Goal: Task Accomplishment & Management: Manage account settings

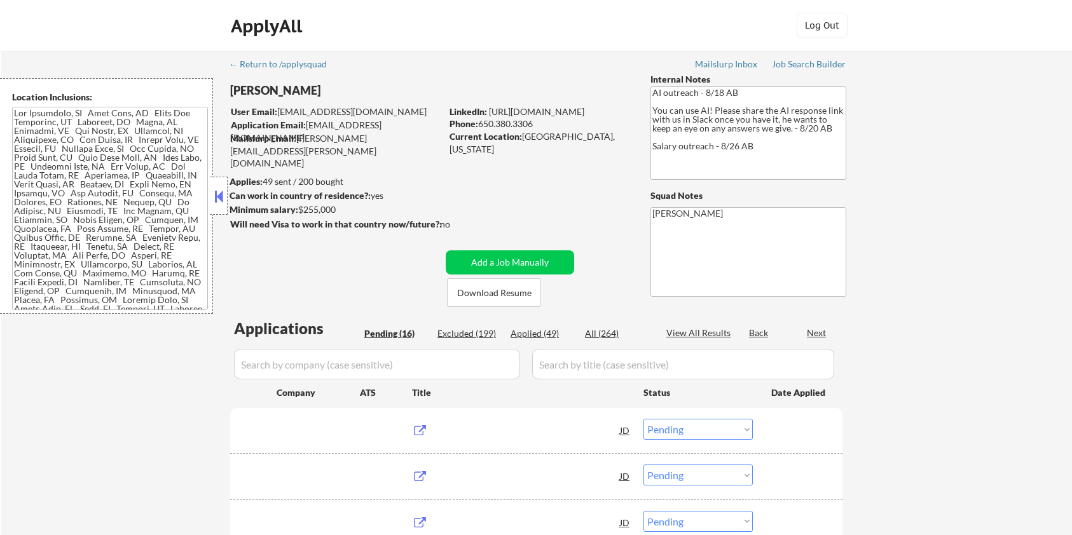
select select ""pending""
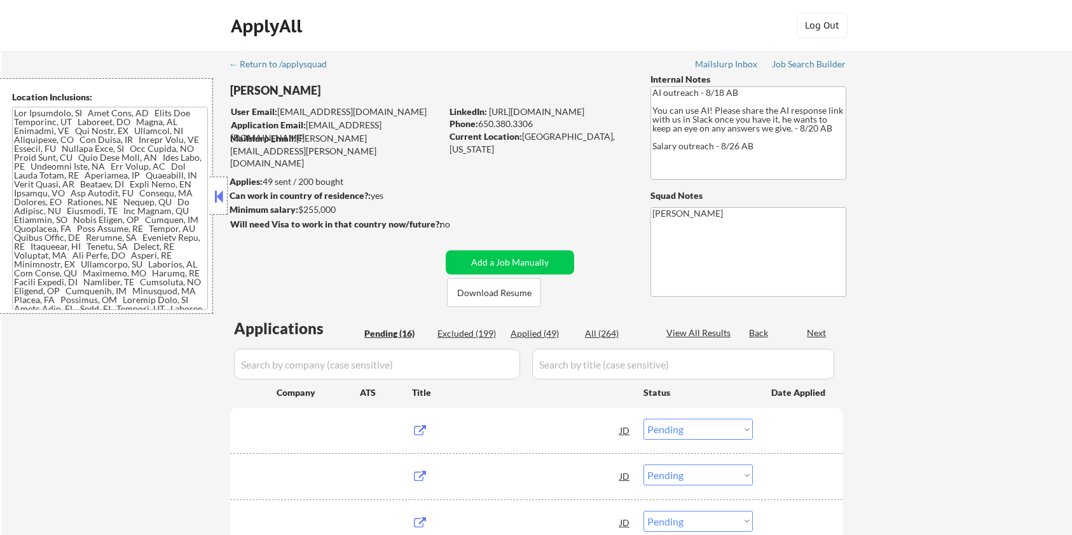
select select ""pending""
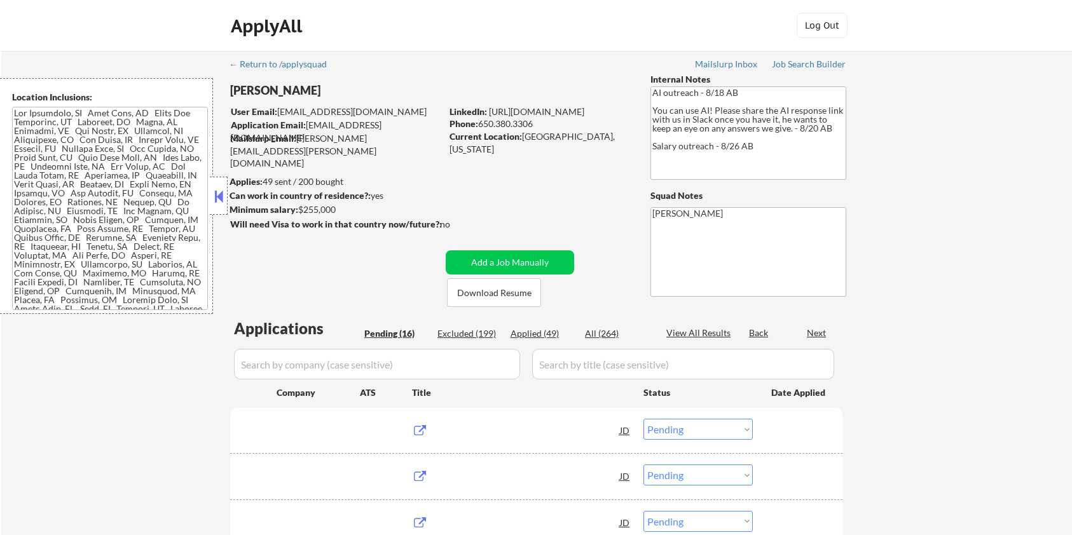
select select ""pending""
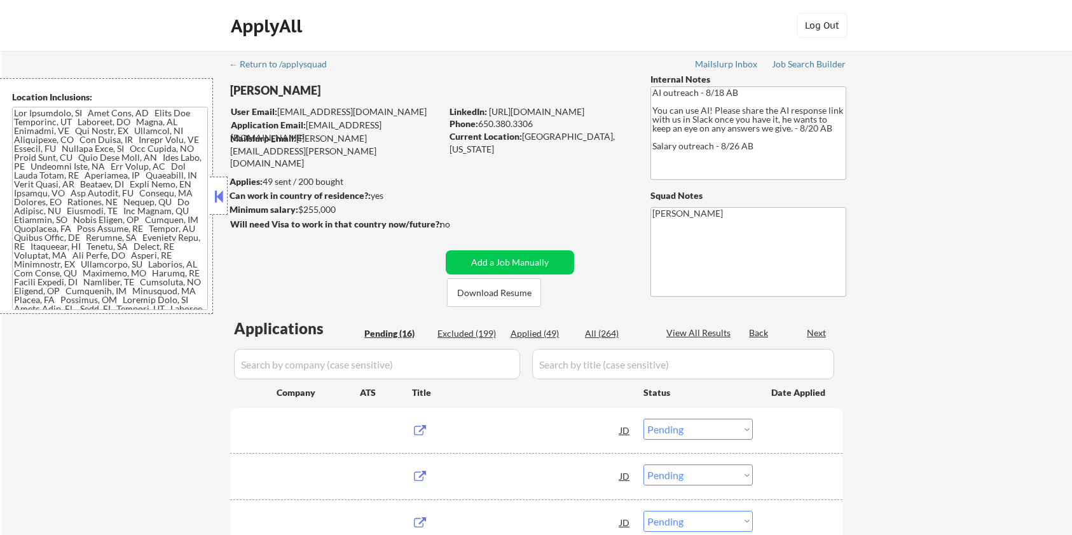
select select ""pending""
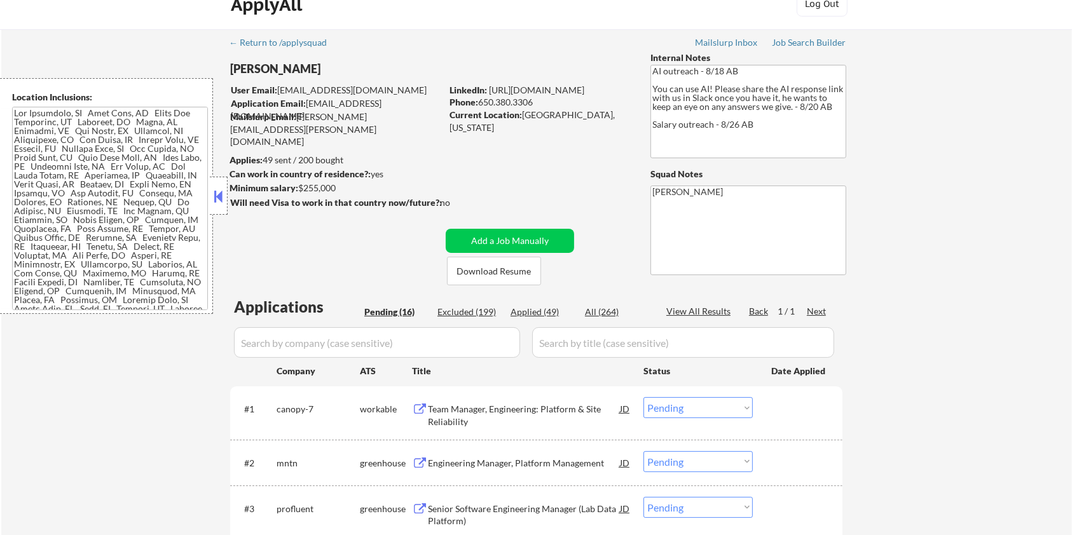
scroll to position [169, 0]
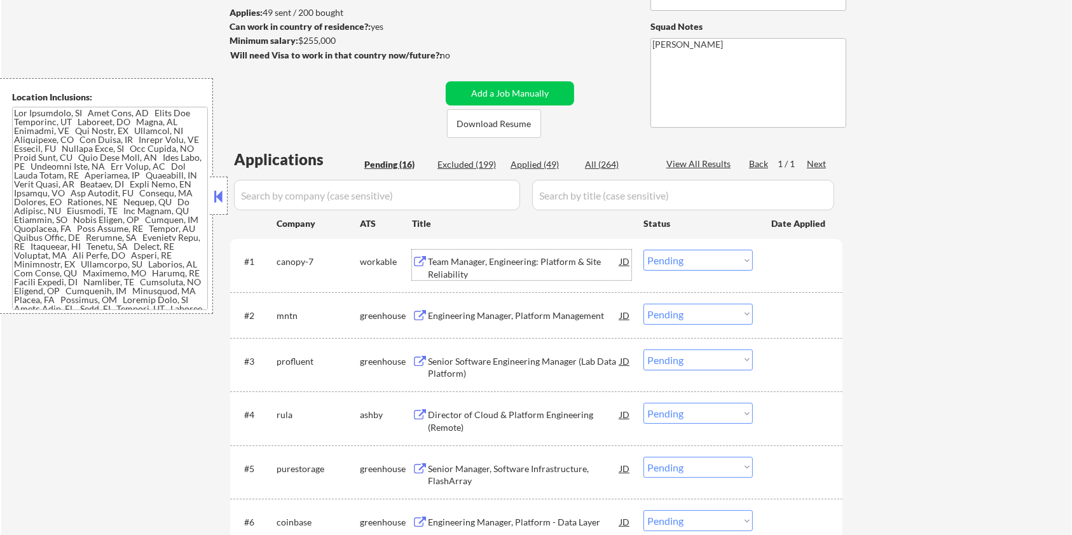
click at [463, 264] on div "Team Manager, Engineering: Platform & Site Reliability" at bounding box center [524, 268] width 192 height 25
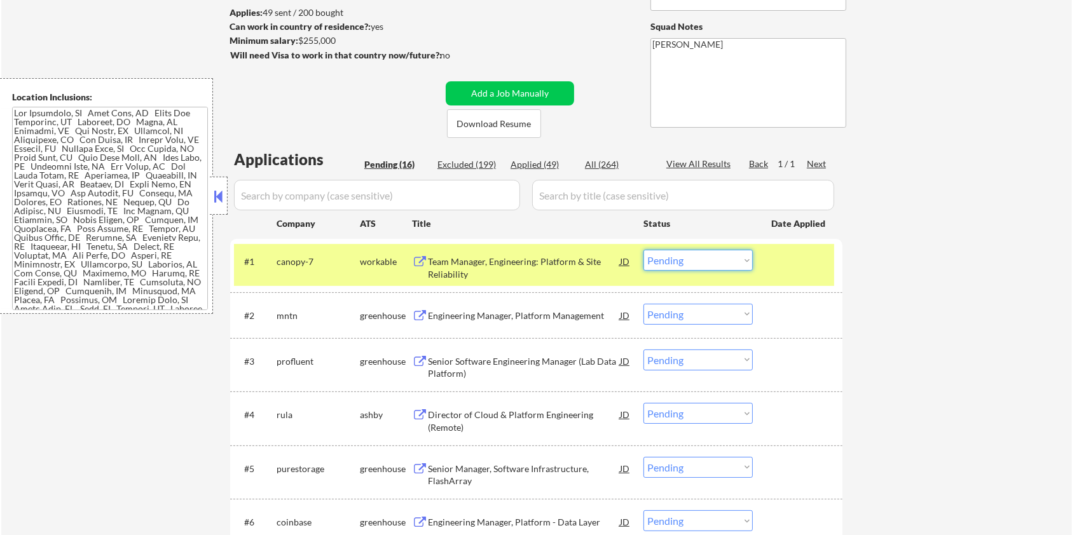
click at [725, 255] on select "Choose an option... Pending Applied Excluded (Questions) Excluded (Expired) Exc…" at bounding box center [697, 260] width 109 height 21
click at [643, 250] on select "Choose an option... Pending Applied Excluded (Questions) Excluded (Expired) Exc…" at bounding box center [697, 260] width 109 height 21
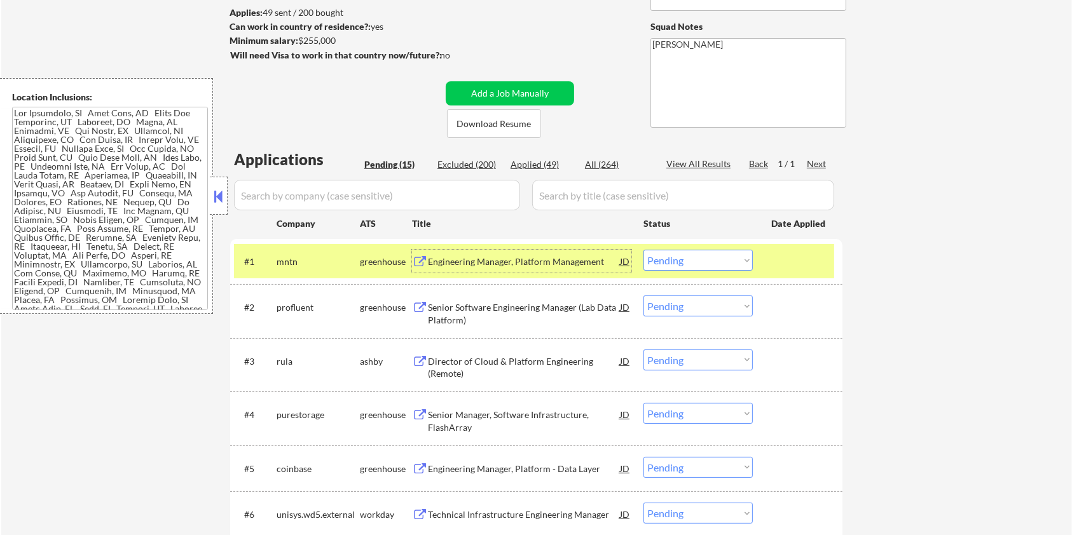
click at [447, 262] on div "Engineering Manager, Platform Management" at bounding box center [524, 262] width 192 height 13
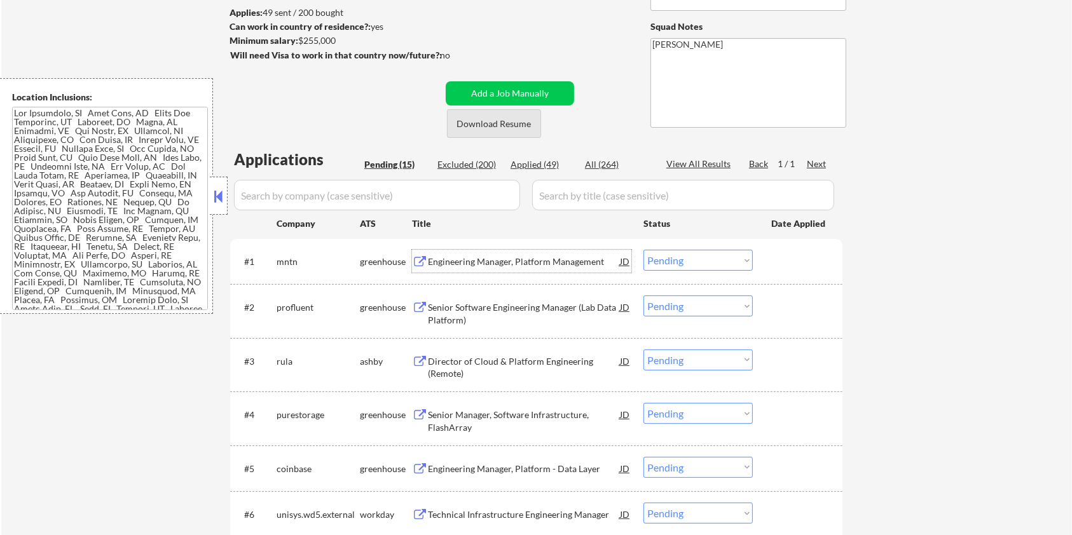
click at [500, 119] on button "Download Resume" at bounding box center [494, 123] width 94 height 29
click at [678, 256] on select "Choose an option... Pending Applied Excluded (Questions) Excluded (Expired) Exc…" at bounding box center [697, 260] width 109 height 21
click at [643, 250] on select "Choose an option... Pending Applied Excluded (Questions) Excluded (Expired) Exc…" at bounding box center [697, 260] width 109 height 21
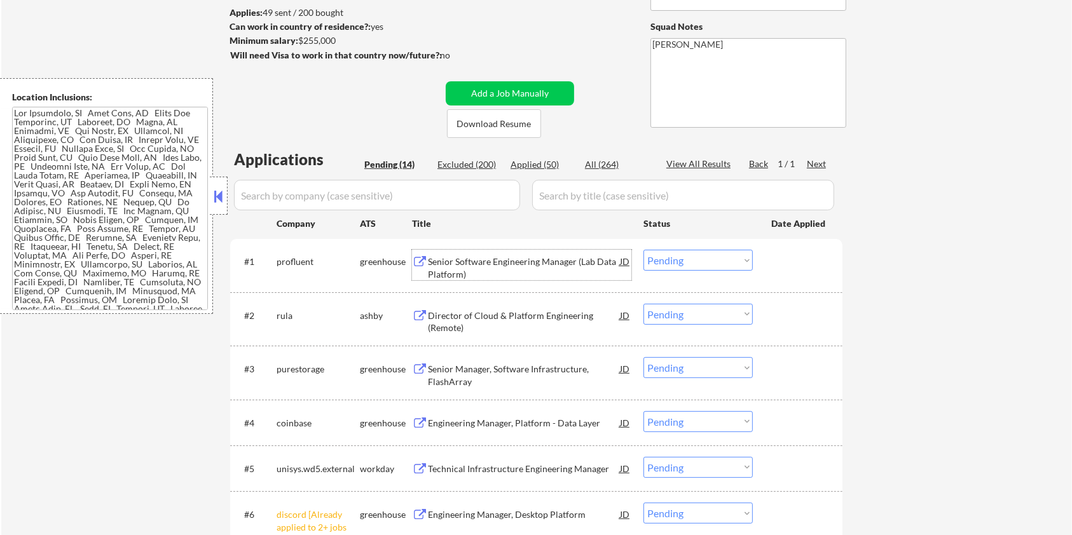
click at [470, 262] on div "Senior Software Engineering Manager (Lab Data Platform)" at bounding box center [524, 268] width 192 height 25
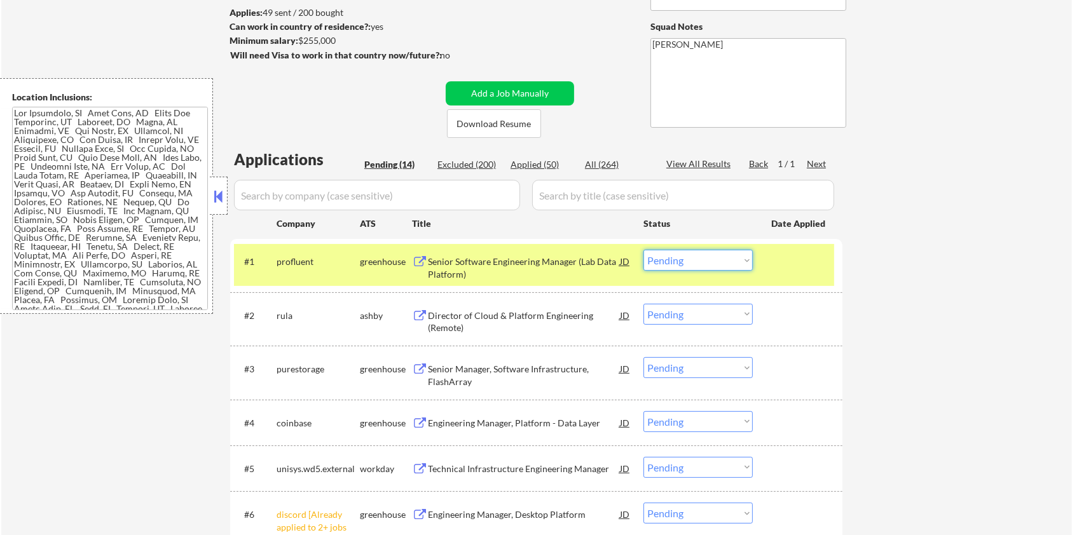
click at [681, 261] on select "Choose an option... Pending Applied Excluded (Questions) Excluded (Expired) Exc…" at bounding box center [697, 260] width 109 height 21
click at [643, 250] on select "Choose an option... Pending Applied Excluded (Questions) Excluded (Expired) Exc…" at bounding box center [697, 260] width 109 height 21
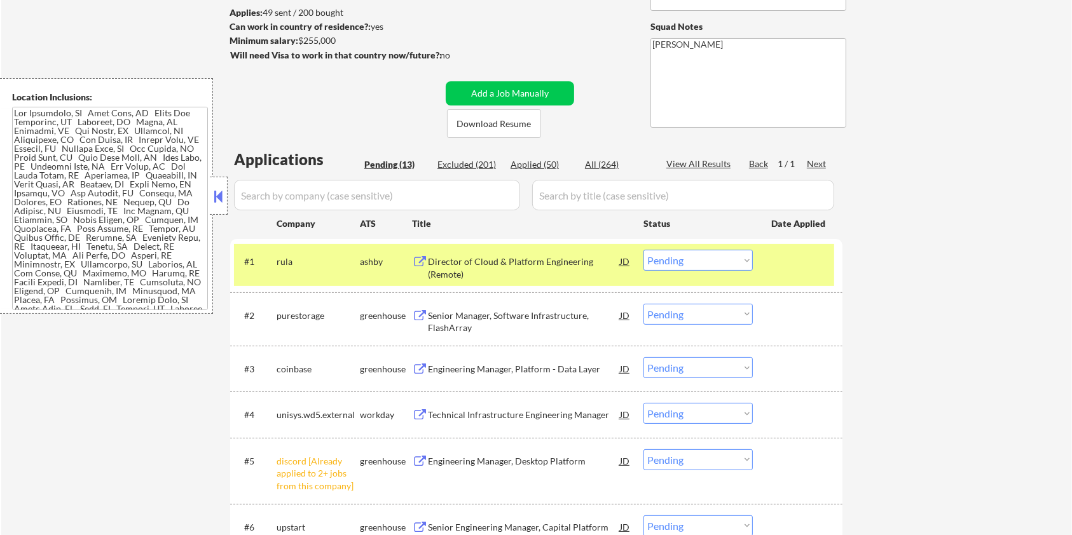
click at [444, 264] on div "Director of Cloud & Platform Engineering (Remote)" at bounding box center [524, 268] width 192 height 25
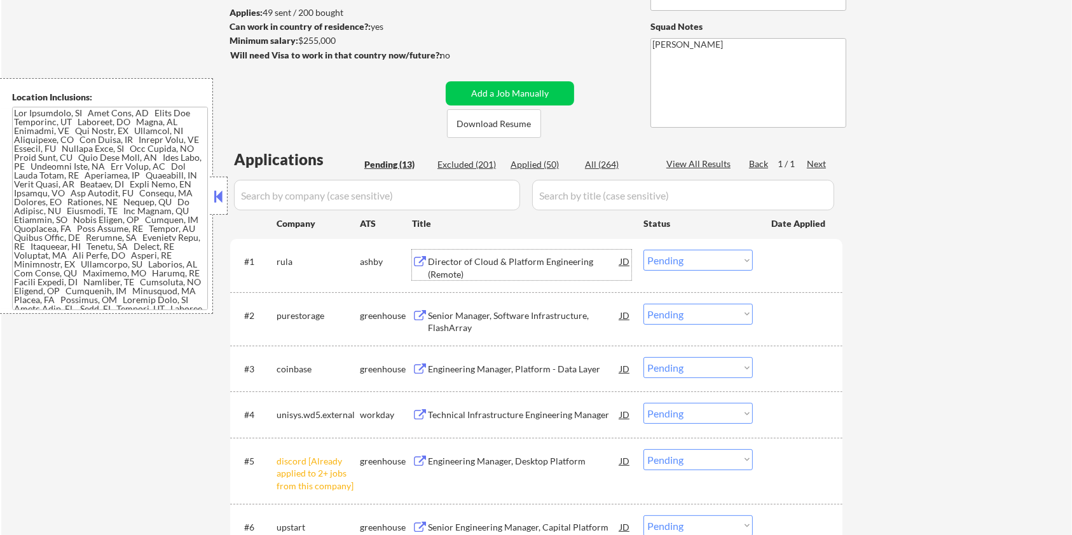
click at [734, 266] on select "Choose an option... Pending Applied Excluded (Questions) Excluded (Expired) Exc…" at bounding box center [697, 260] width 109 height 21
click at [643, 250] on select "Choose an option... Pending Applied Excluded (Questions) Excluded (Expired) Exc…" at bounding box center [697, 260] width 109 height 21
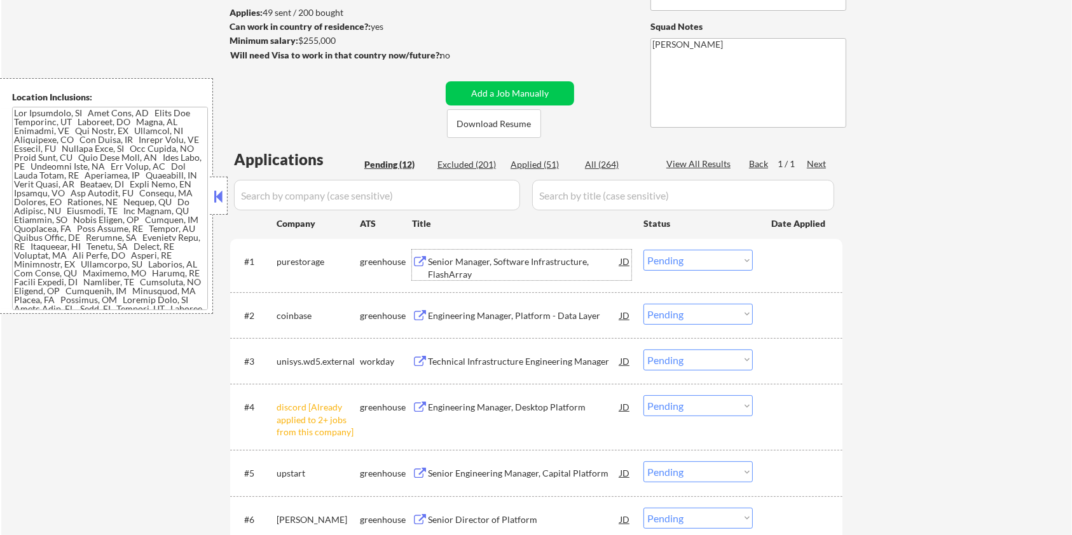
click at [522, 264] on div "Senior Manager, Software Infrastructure, FlashArray" at bounding box center [524, 268] width 192 height 25
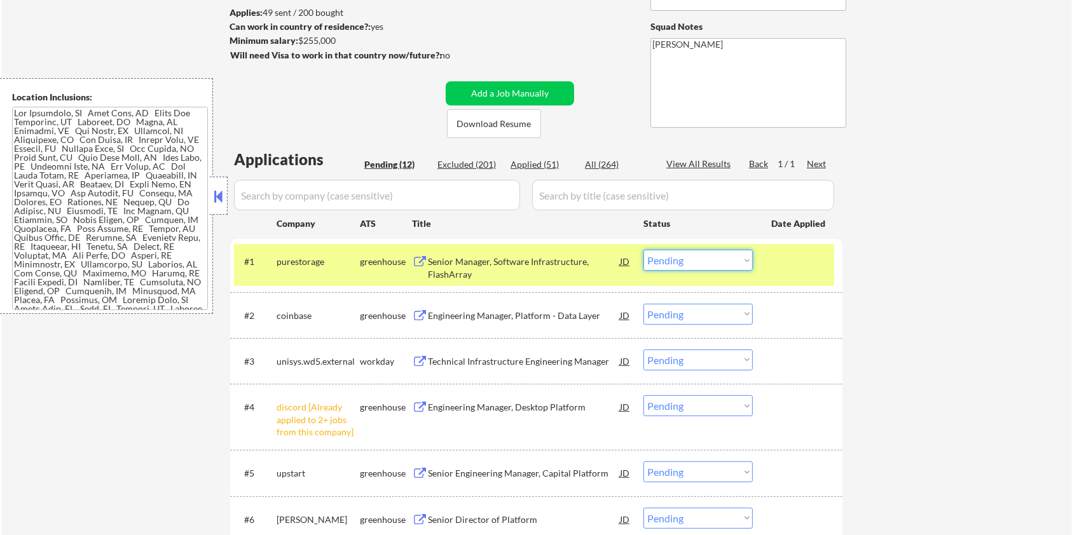
click at [731, 263] on select "Choose an option... Pending Applied Excluded (Questions) Excluded (Expired) Exc…" at bounding box center [697, 260] width 109 height 21
click at [643, 250] on select "Choose an option... Pending Applied Excluded (Questions) Excluded (Expired) Exc…" at bounding box center [697, 260] width 109 height 21
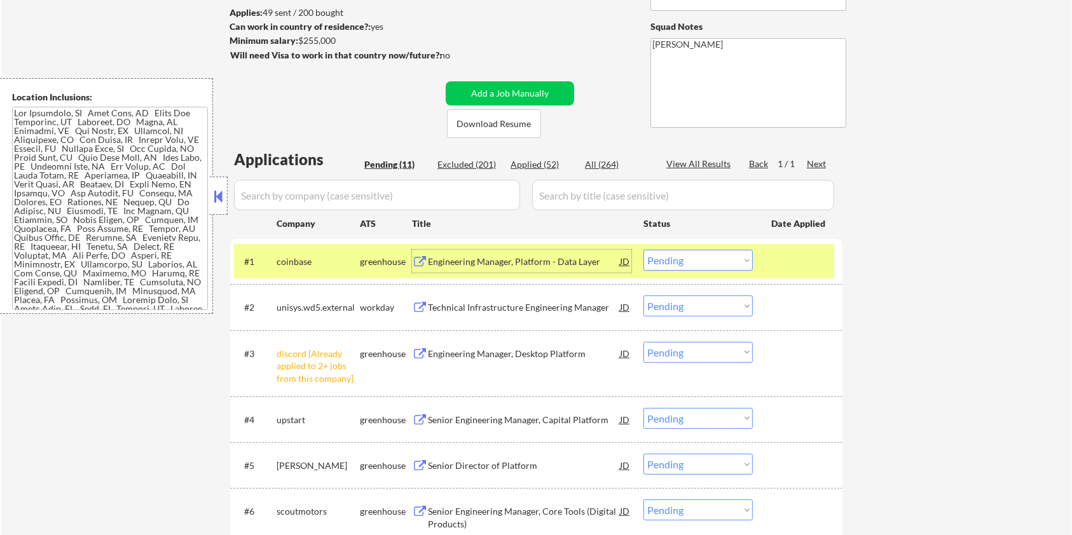
click at [489, 257] on div "Engineering Manager, Platform - Data Layer" at bounding box center [524, 262] width 192 height 13
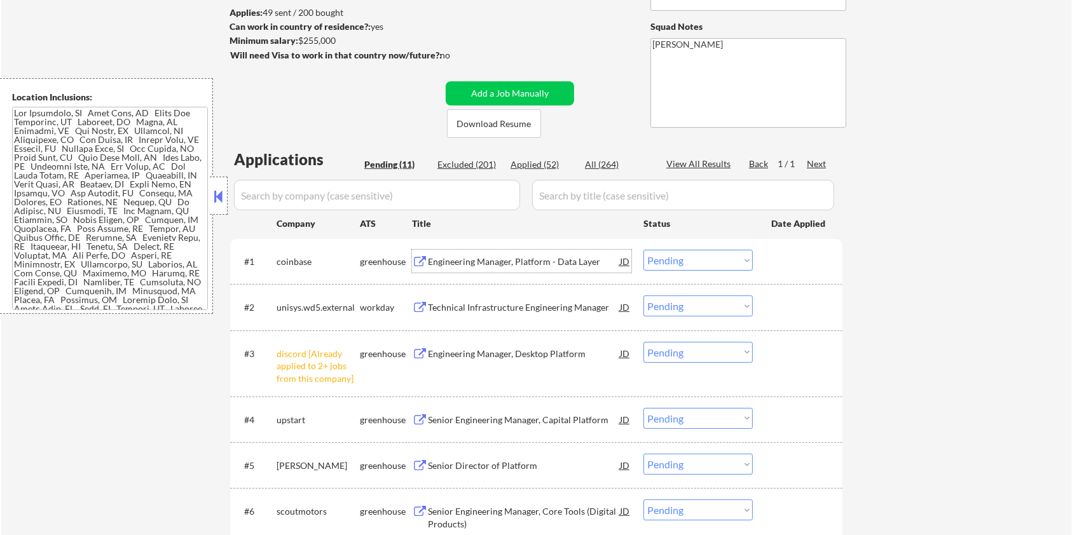
click at [714, 262] on select "Choose an option... Pending Applied Excluded (Questions) Excluded (Expired) Exc…" at bounding box center [697, 260] width 109 height 21
click at [643, 250] on select "Choose an option... Pending Applied Excluded (Questions) Excluded (Expired) Exc…" at bounding box center [697, 260] width 109 height 21
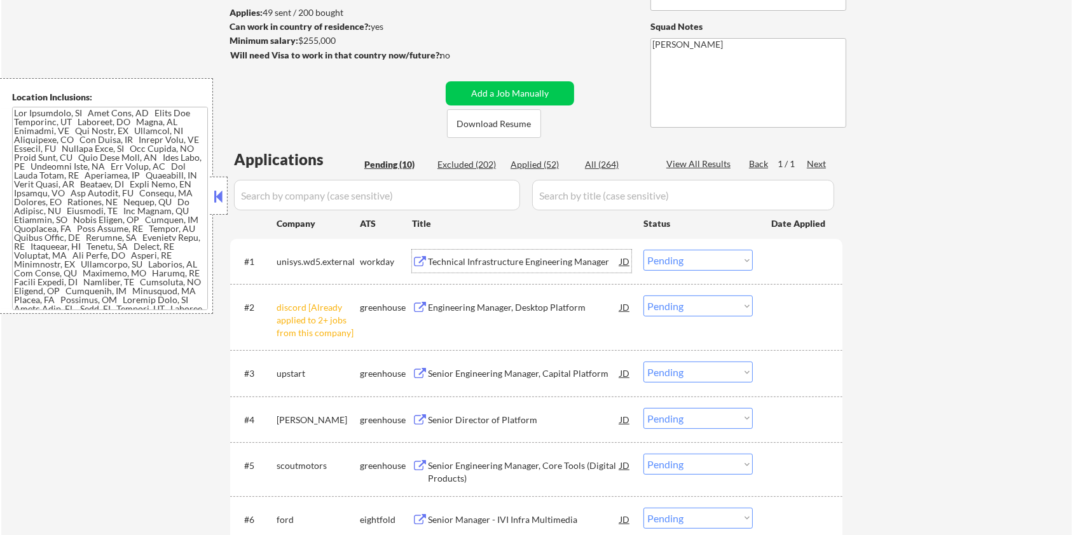
click at [470, 252] on div "Technical Infrastructure Engineering Manager" at bounding box center [524, 261] width 192 height 23
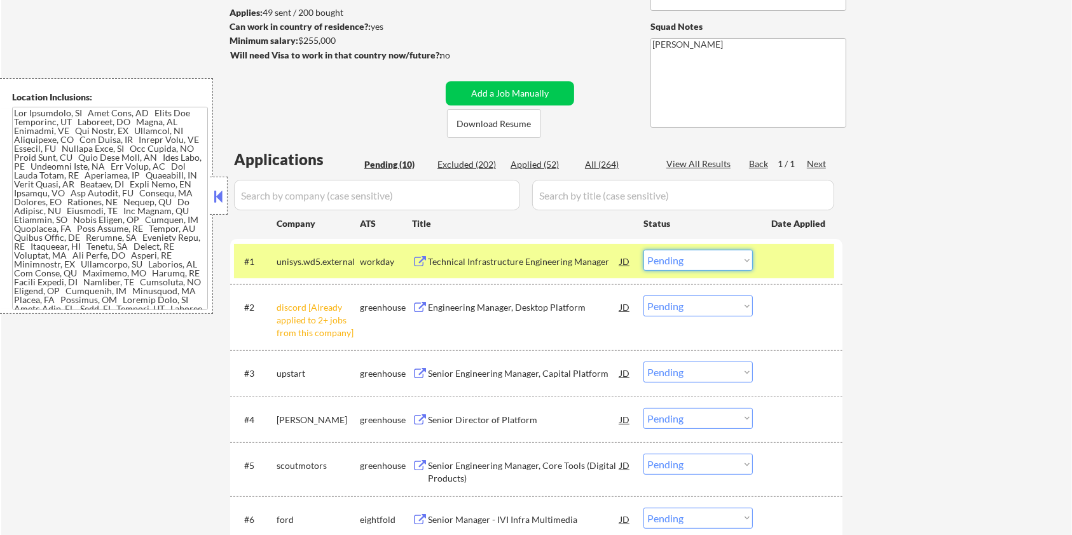
click at [689, 259] on select "Choose an option... Pending Applied Excluded (Questions) Excluded (Expired) Exc…" at bounding box center [697, 260] width 109 height 21
click at [643, 250] on select "Choose an option... Pending Applied Excluded (Questions) Excluded (Expired) Exc…" at bounding box center [697, 260] width 109 height 21
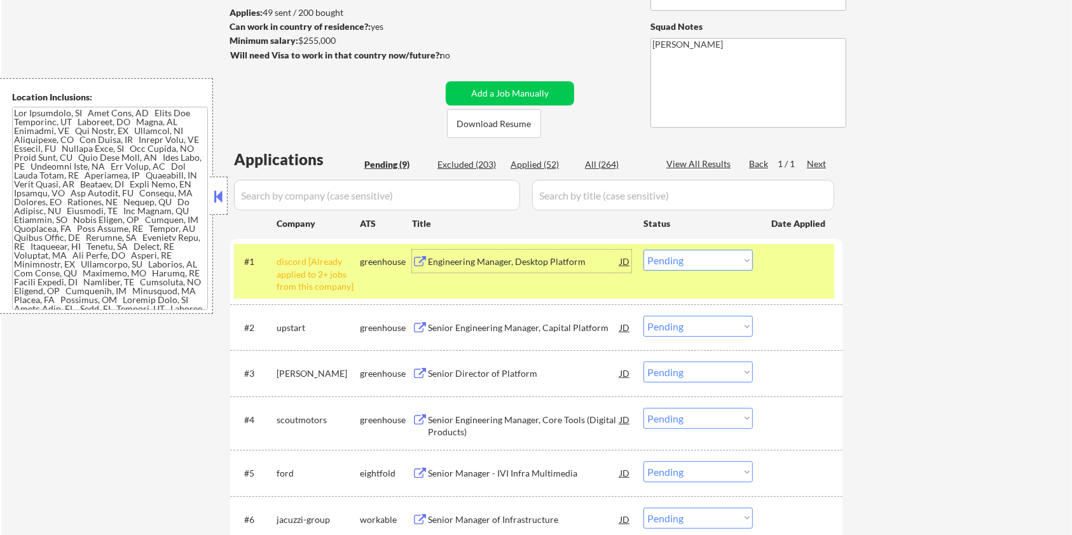
click at [496, 256] on div "Engineering Manager, Desktop Platform" at bounding box center [524, 262] width 192 height 13
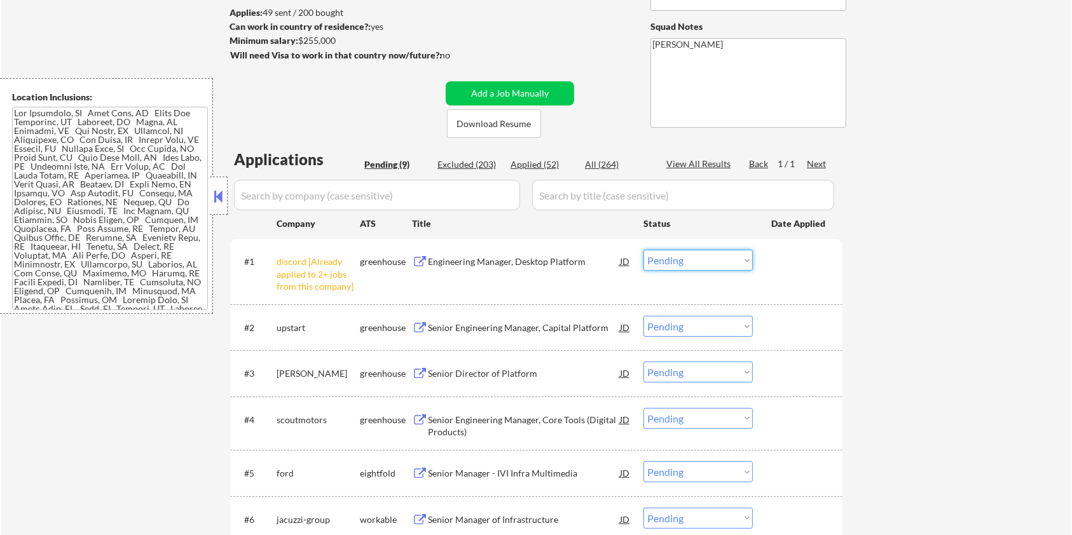
click at [683, 261] on select "Choose an option... Pending Applied Excluded (Questions) Excluded (Expired) Exc…" at bounding box center [697, 260] width 109 height 21
click at [643, 250] on select "Choose an option... Pending Applied Excluded (Questions) Excluded (Expired) Exc…" at bounding box center [697, 260] width 109 height 21
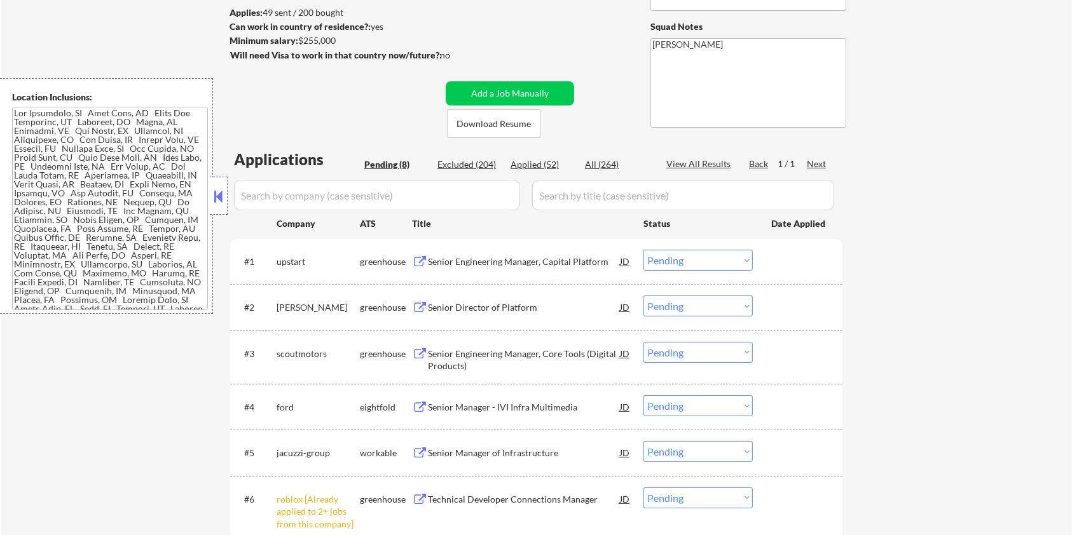
click at [486, 260] on div "Senior Engineering Manager, Capital Platform" at bounding box center [524, 262] width 192 height 13
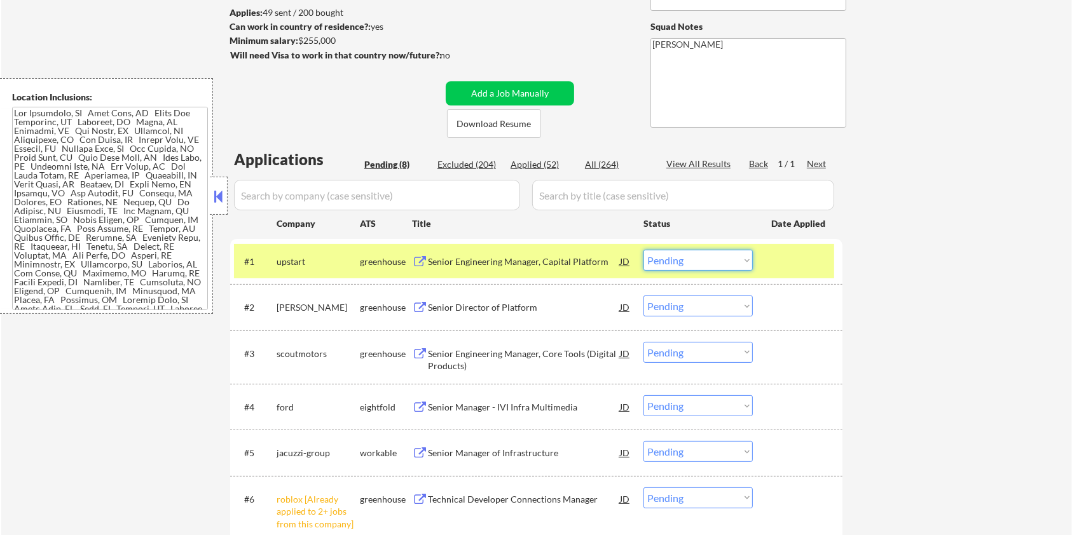
click at [727, 261] on select "Choose an option... Pending Applied Excluded (Questions) Excluded (Expired) Exc…" at bounding box center [697, 260] width 109 height 21
click at [643, 250] on select "Choose an option... Pending Applied Excluded (Questions) Excluded (Expired) Exc…" at bounding box center [697, 260] width 109 height 21
select select ""pending""
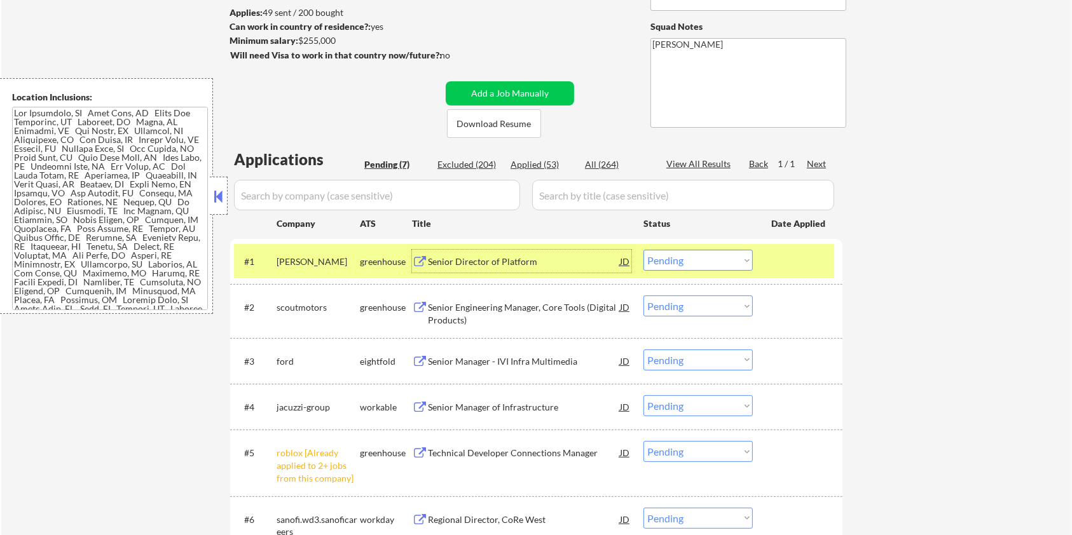
click at [566, 257] on div "Senior Director of Platform" at bounding box center [524, 262] width 192 height 13
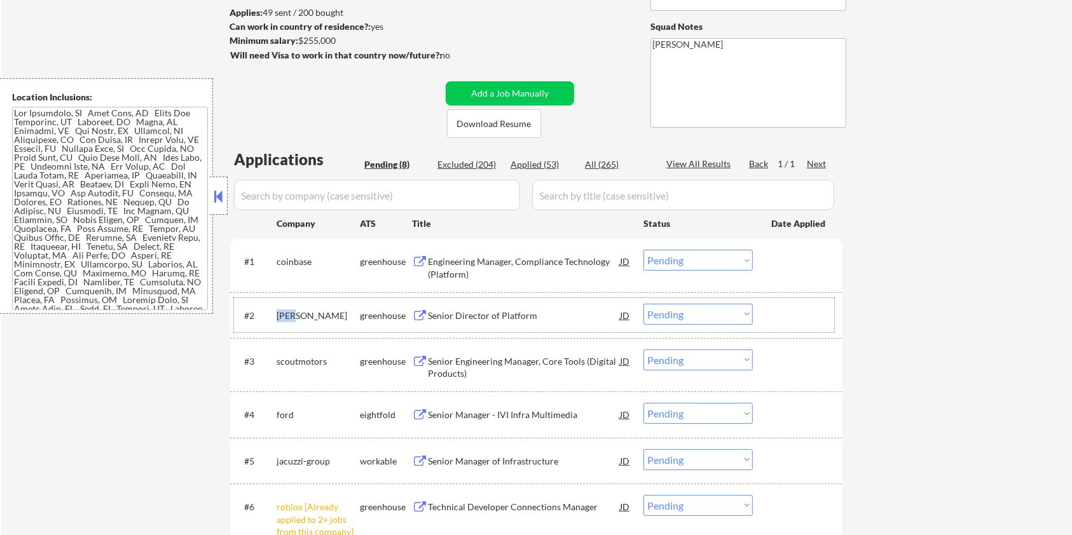
drag, startPoint x: 301, startPoint y: 313, endPoint x: 277, endPoint y: 316, distance: 24.4
click at [277, 316] on div "[PERSON_NAME]" at bounding box center [317, 316] width 83 height 13
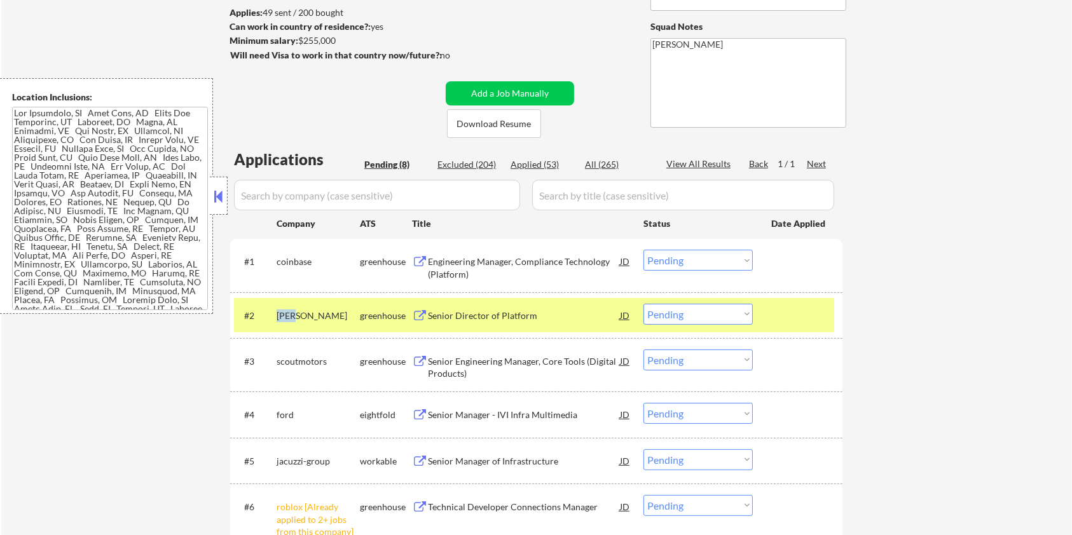
copy div "[PERSON_NAME]"
click at [714, 316] on select "Choose an option... Pending Applied Excluded (Questions) Excluded (Expired) Exc…" at bounding box center [697, 314] width 109 height 21
click at [643, 304] on select "Choose an option... Pending Applied Excluded (Questions) Excluded (Expired) Exc…" at bounding box center [697, 314] width 109 height 21
select select ""pending""
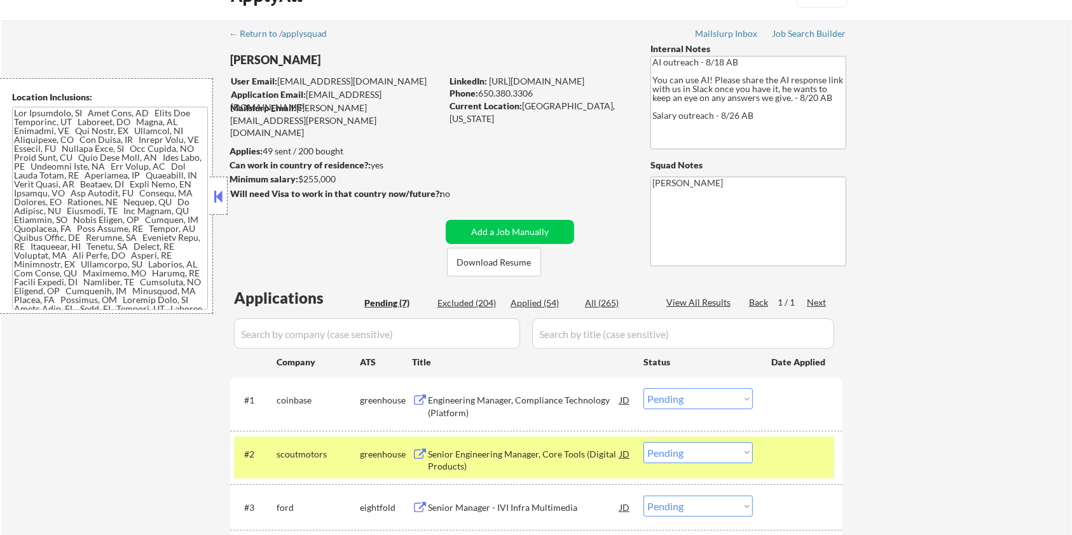
scroll to position [0, 0]
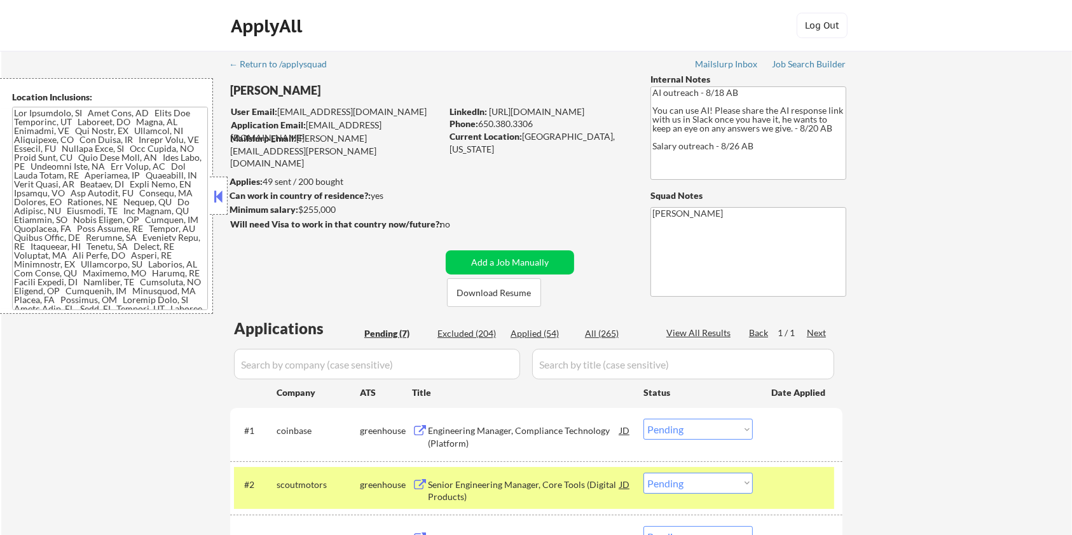
type textarea "[PERSON_NAME] [URL][DOMAIN_NAME][PERSON_NAME]"
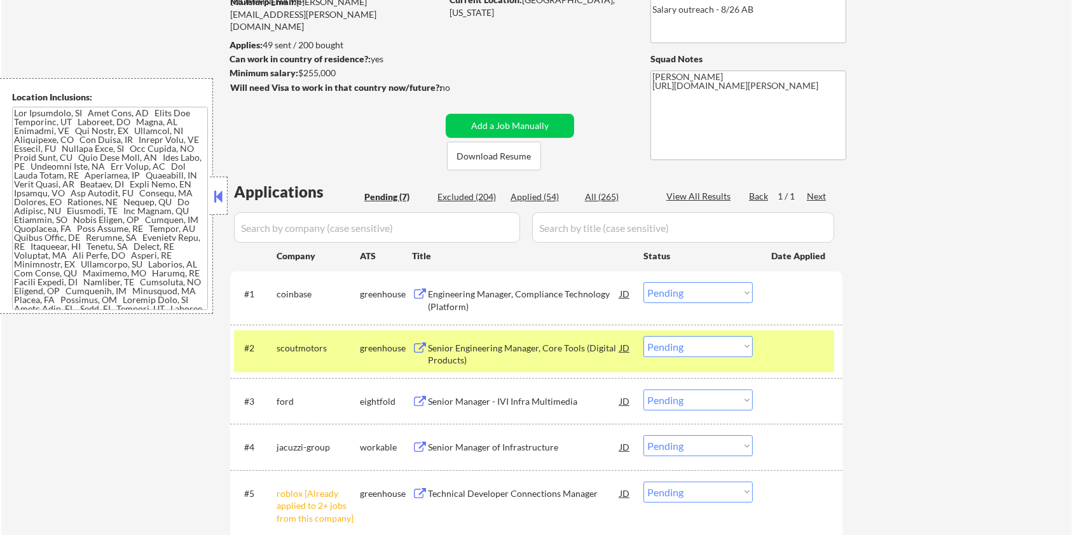
scroll to position [169, 0]
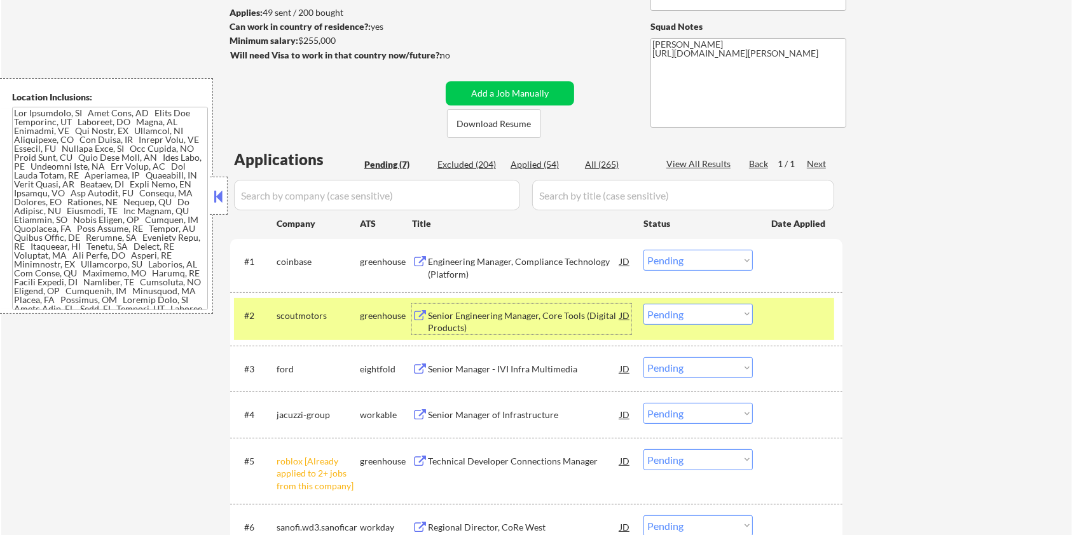
click at [484, 313] on div "Senior Engineering Manager, Core Tools (Digital Products)" at bounding box center [524, 322] width 192 height 25
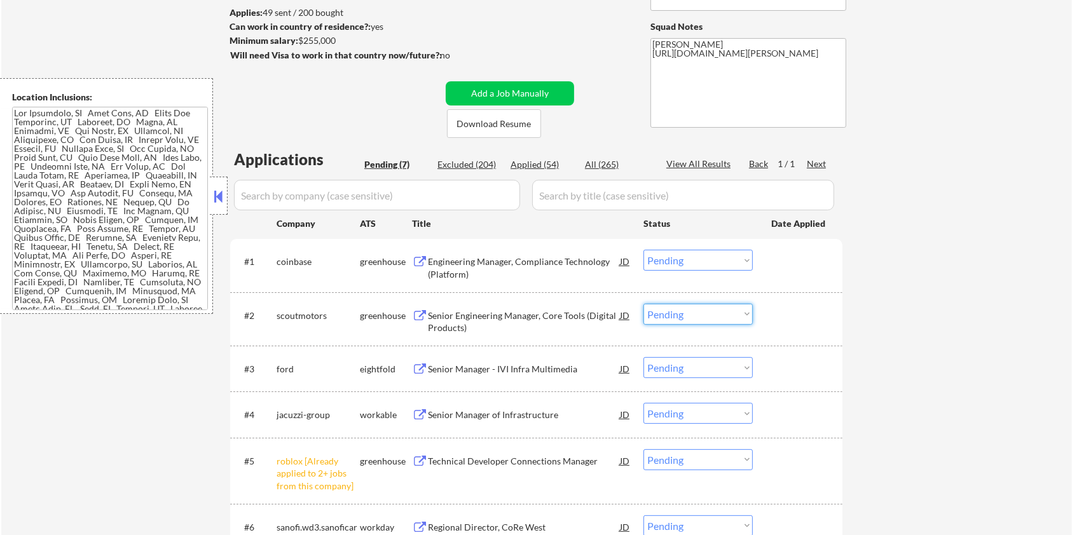
click at [707, 318] on select "Choose an option... Pending Applied Excluded (Questions) Excluded (Expired) Exc…" at bounding box center [697, 314] width 109 height 21
click at [643, 304] on select "Choose an option... Pending Applied Excluded (Questions) Excluded (Expired) Exc…" at bounding box center [697, 314] width 109 height 21
click at [691, 394] on div "#4 jacuzzi-group workable Senior Manager of Infrastructure JD Choose an option.…" at bounding box center [536, 415] width 612 height 46
select select ""pending""
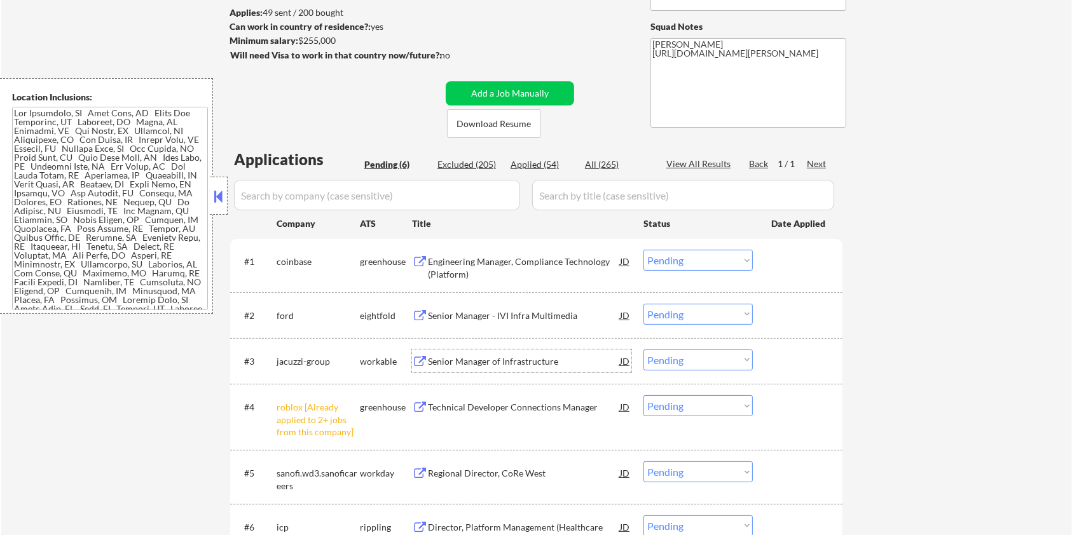
click at [490, 359] on div "Senior Manager of Infrastructure" at bounding box center [524, 361] width 192 height 13
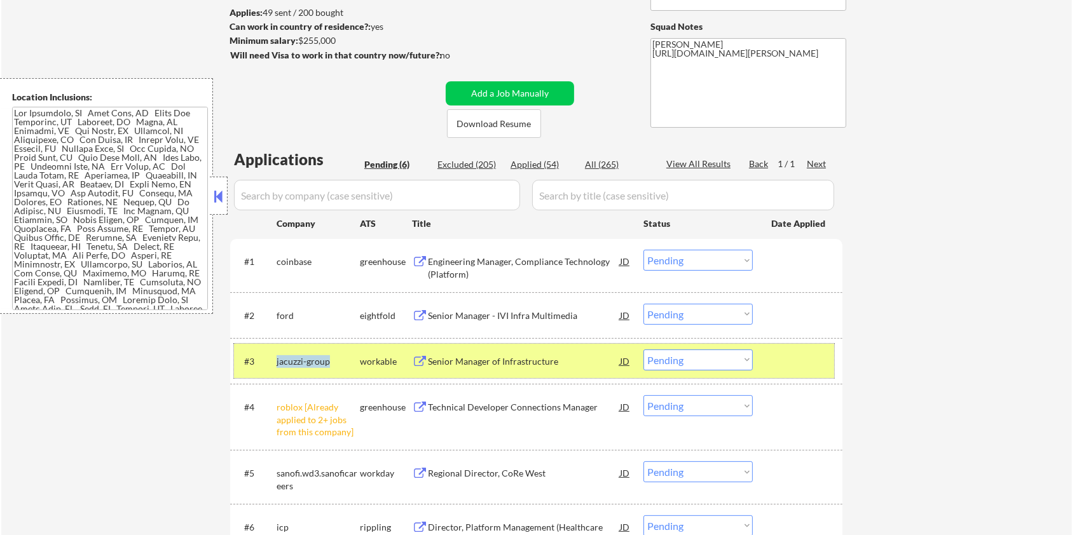
drag, startPoint x: 336, startPoint y: 362, endPoint x: 273, endPoint y: 362, distance: 62.3
click at [273, 362] on div "#3 jacuzzi-group workable Senior Manager of Infrastructure JD Choose an option.…" at bounding box center [534, 361] width 600 height 34
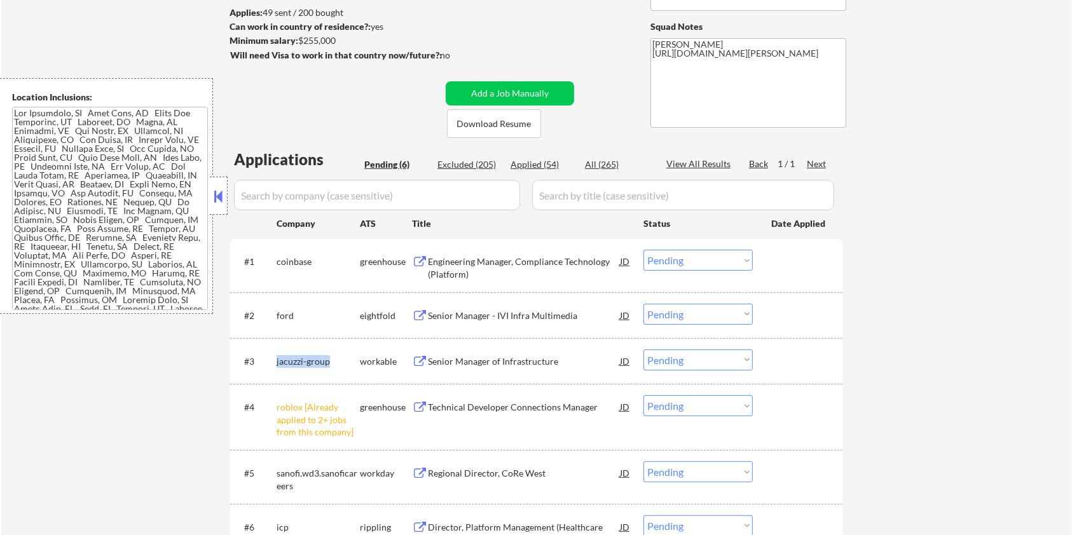
copy div "jacuzzi-group"
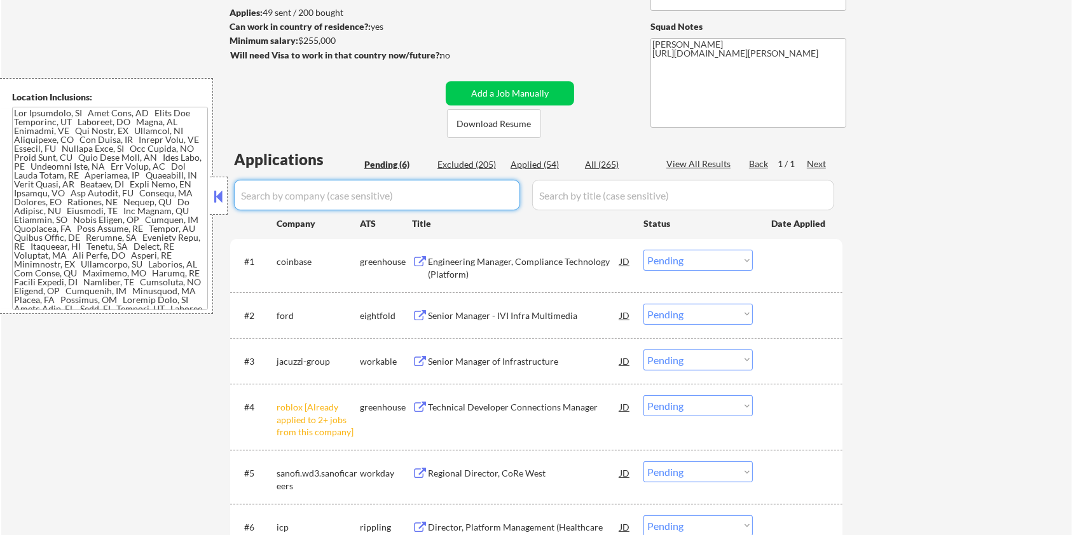
drag, startPoint x: 312, startPoint y: 195, endPoint x: 315, endPoint y: 175, distance: 20.0
click at [313, 192] on input "input" at bounding box center [377, 195] width 286 height 31
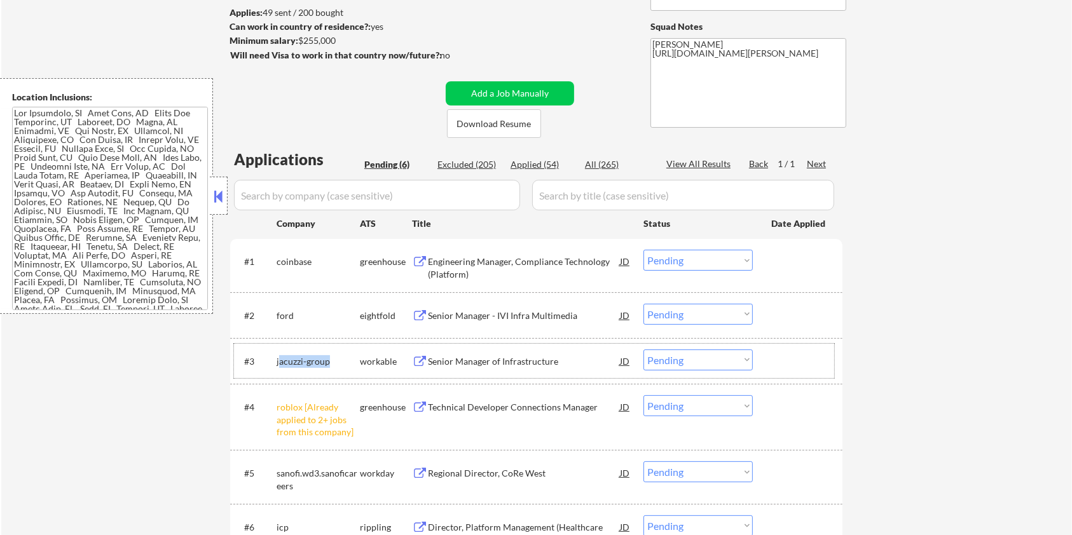
drag, startPoint x: 333, startPoint y: 360, endPoint x: 278, endPoint y: 362, distance: 55.3
click at [278, 362] on div "jacuzzi-group" at bounding box center [317, 361] width 83 height 13
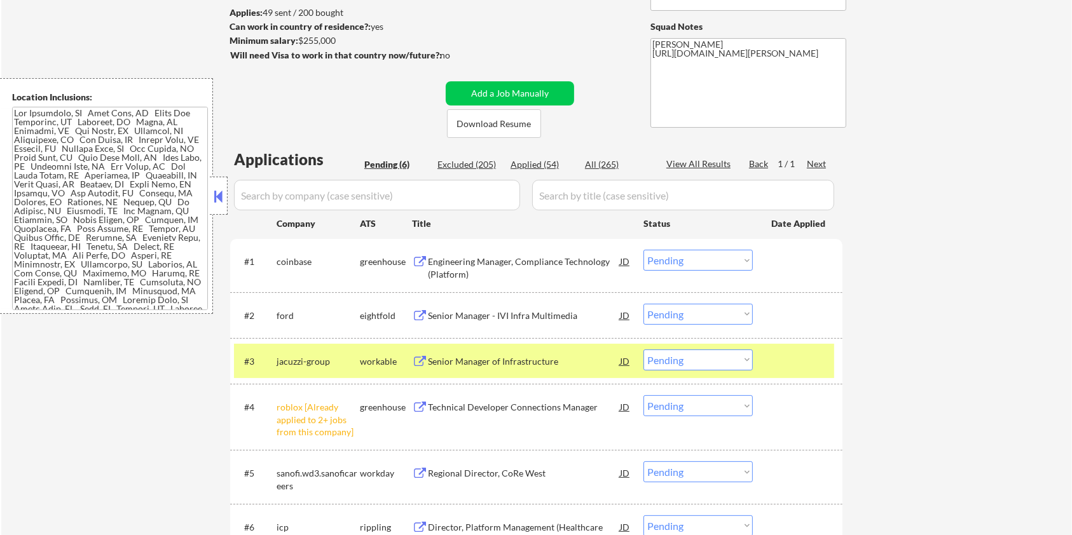
click at [339, 313] on div "ford" at bounding box center [317, 316] width 83 height 13
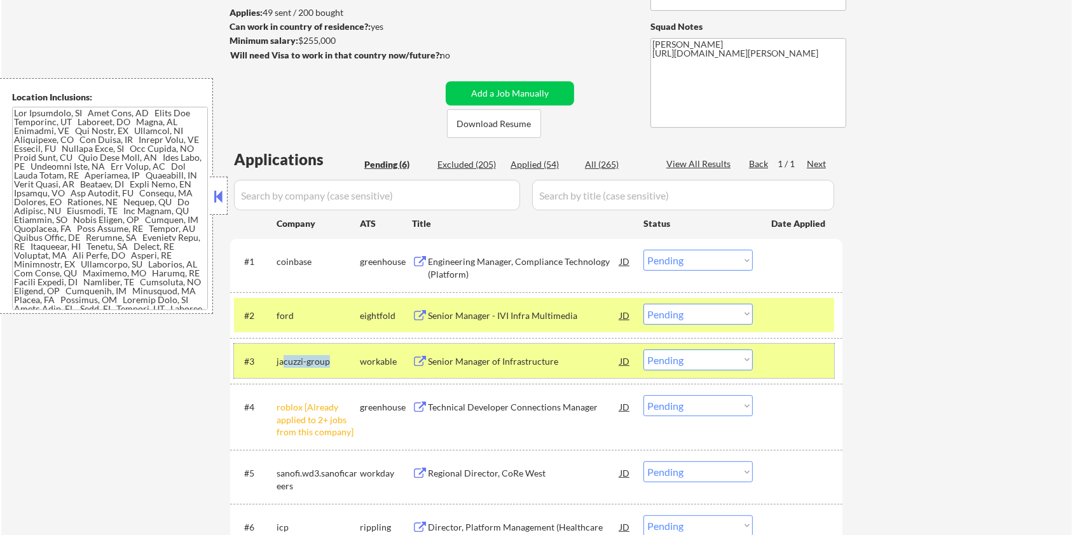
drag, startPoint x: 336, startPoint y: 362, endPoint x: 275, endPoint y: 358, distance: 61.1
click at [280, 359] on div "jacuzzi-group" at bounding box center [317, 361] width 83 height 13
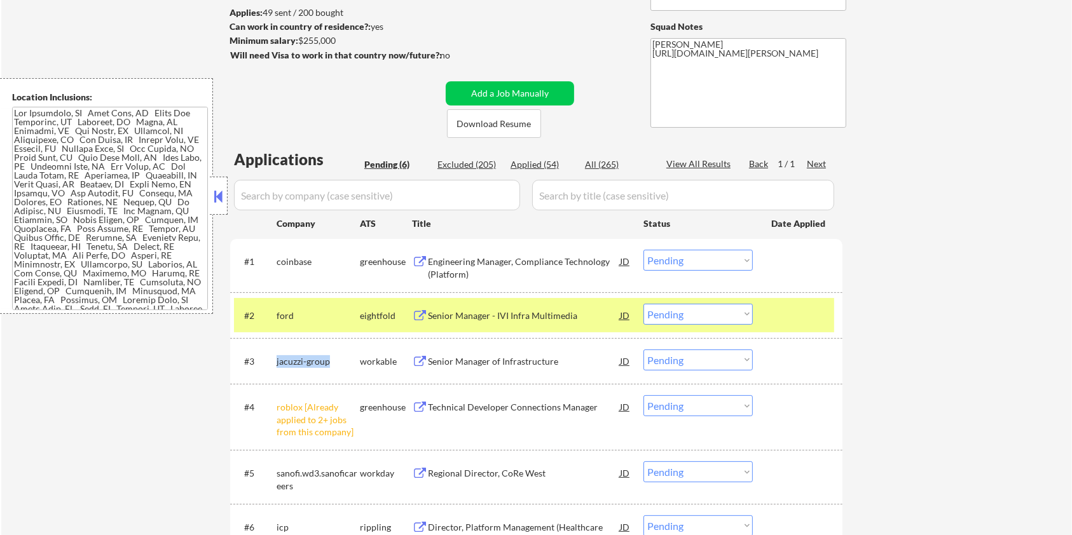
drag, startPoint x: 275, startPoint y: 358, endPoint x: 0, endPoint y: 468, distance: 295.6
click at [332, 356] on div "#3 jacuzzi-group workable Senior Manager of Infrastructure JD Choose an option.…" at bounding box center [534, 361] width 600 height 34
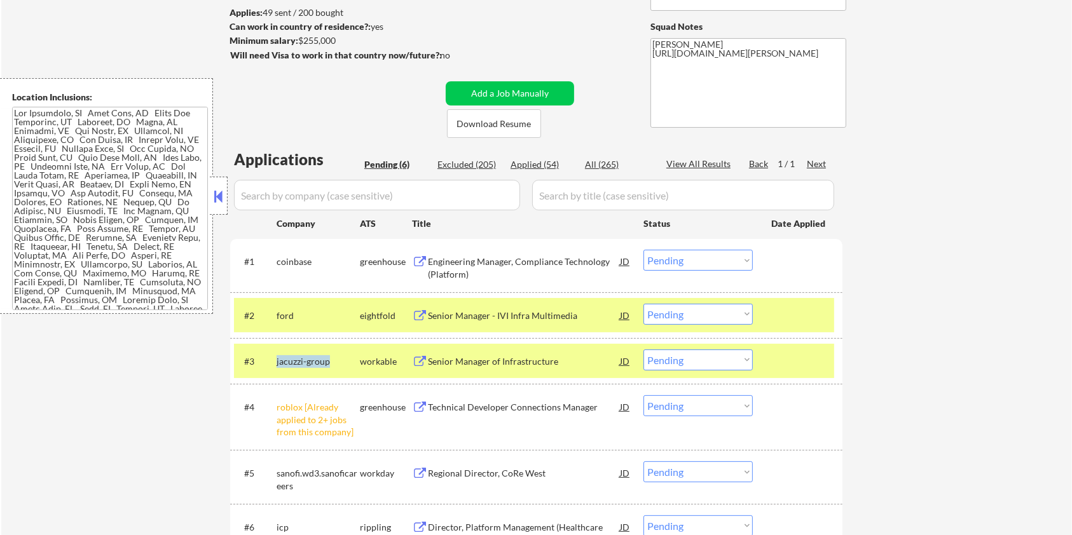
copy div "jacuzzi-group"
click at [686, 357] on select "Choose an option... Pending Applied Excluded (Questions) Excluded (Expired) Exc…" at bounding box center [697, 360] width 109 height 21
click at [643, 350] on select "Choose an option... Pending Applied Excluded (Questions) Excluded (Expired) Exc…" at bounding box center [697, 360] width 109 height 21
select select ""pending""
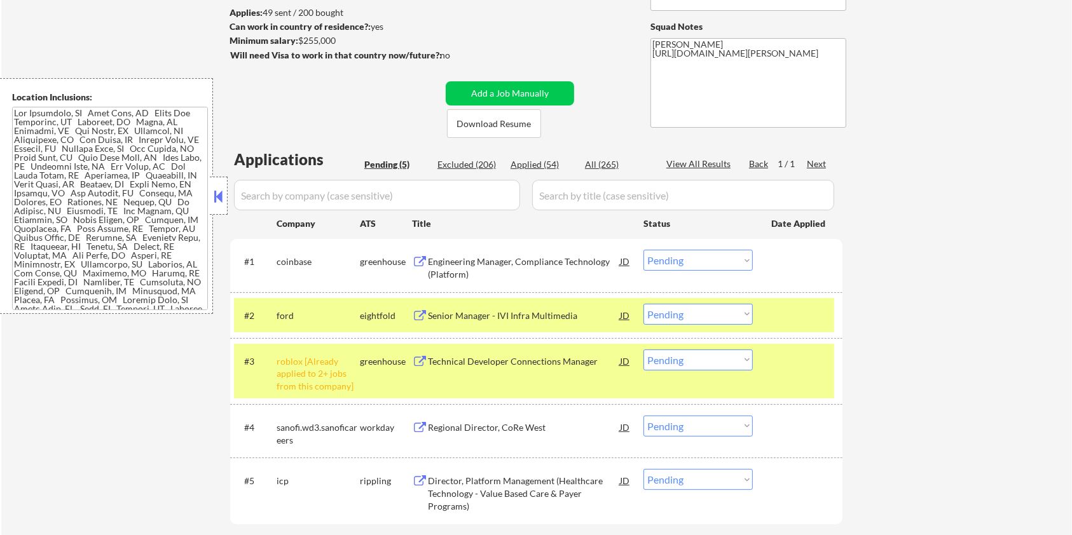
scroll to position [339, 0]
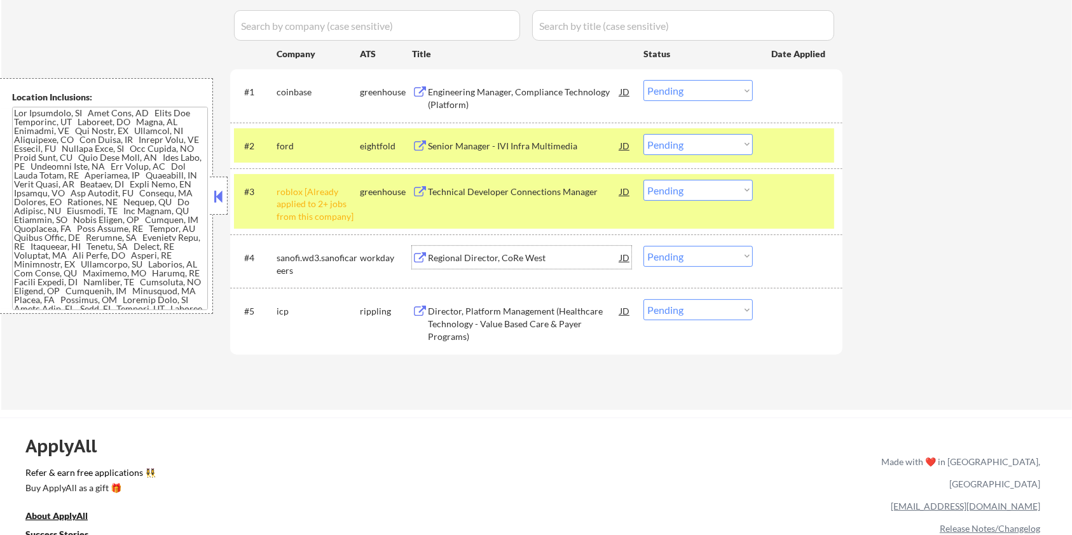
click at [477, 261] on div "Regional Director, CoRe West" at bounding box center [524, 258] width 192 height 13
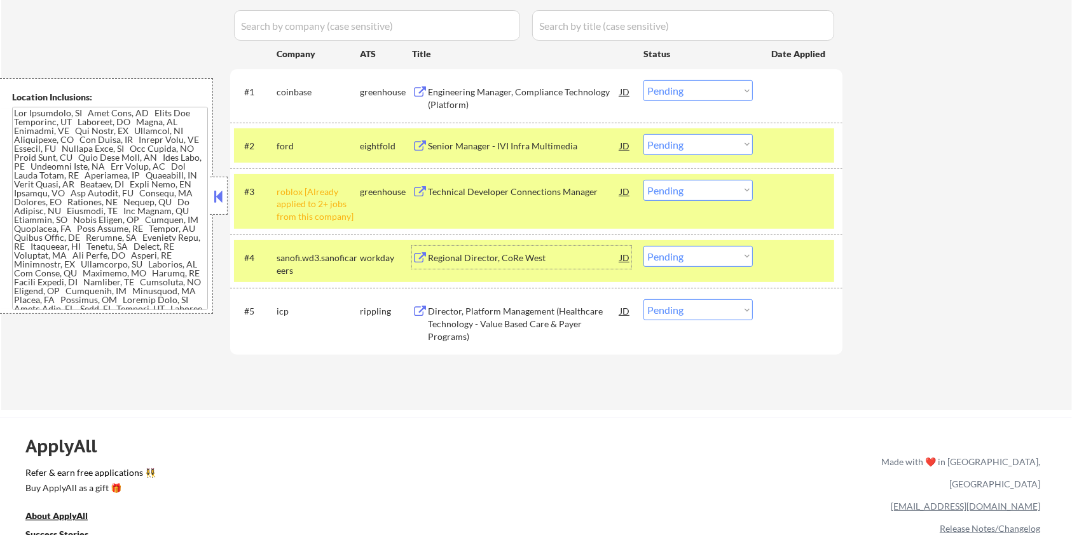
click at [470, 317] on div "Director, Platform Management (Healthcare Technology - Value Based Care & Payer…" at bounding box center [524, 324] width 192 height 38
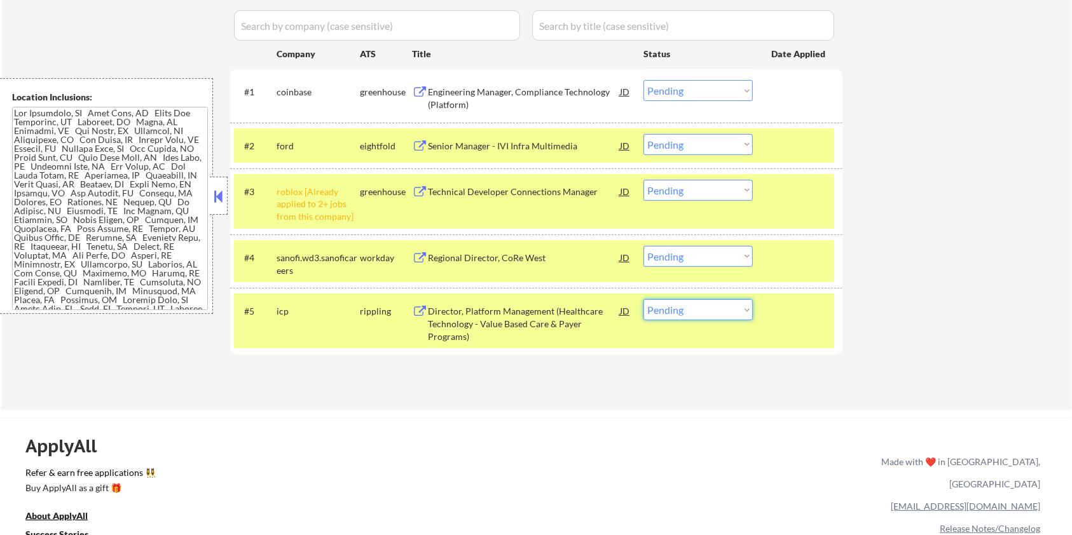
click at [722, 316] on select "Choose an option... Pending Applied Excluded (Questions) Excluded (Expired) Exc…" at bounding box center [697, 309] width 109 height 21
select select ""excluded__bad_match_""
click at [643, 299] on select "Choose an option... Pending Applied Excluded (Questions) Excluded (Expired) Exc…" at bounding box center [697, 309] width 109 height 21
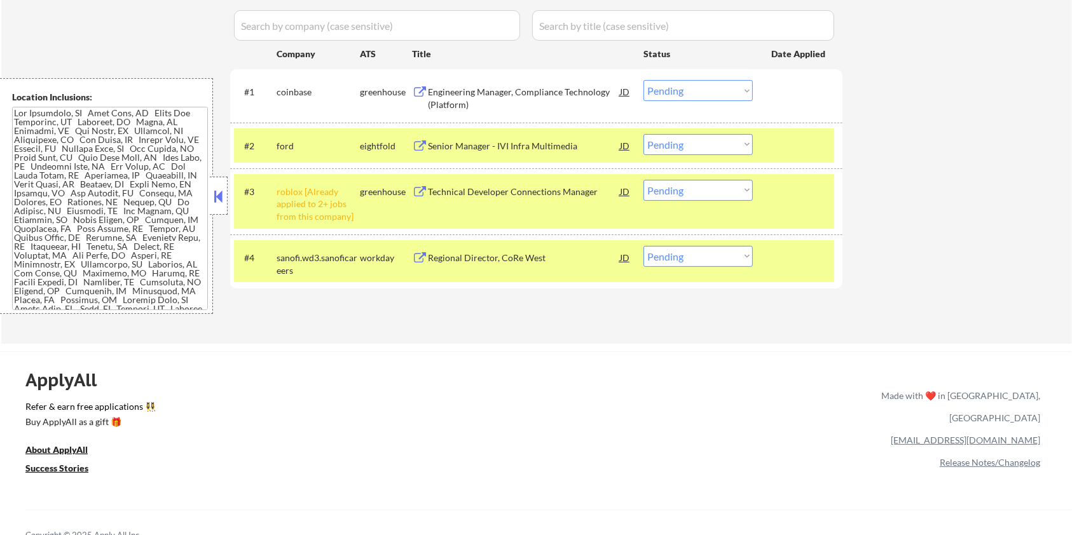
click at [503, 259] on div "Regional Director, CoRe West" at bounding box center [524, 258] width 192 height 13
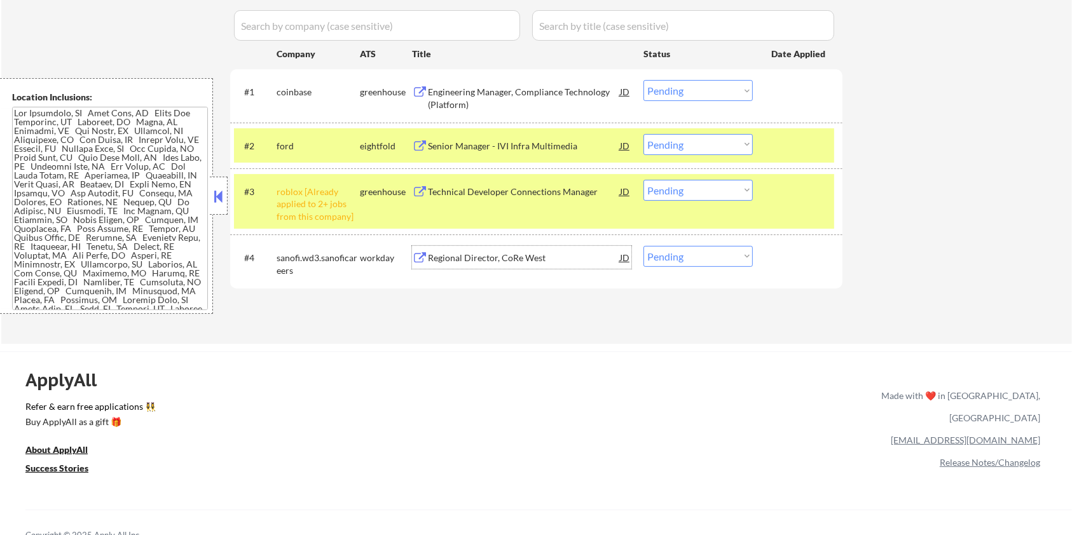
click at [704, 263] on select "Choose an option... Pending Applied Excluded (Questions) Excluded (Expired) Exc…" at bounding box center [697, 256] width 109 height 21
click at [694, 259] on select "Choose an option... Pending Applied Excluded (Questions) Excluded (Expired) Exc…" at bounding box center [697, 256] width 109 height 21
select select ""excluded__bad_match_""
click at [643, 246] on select "Choose an option... Pending Applied Excluded (Questions) Excluded (Expired) Exc…" at bounding box center [697, 256] width 109 height 21
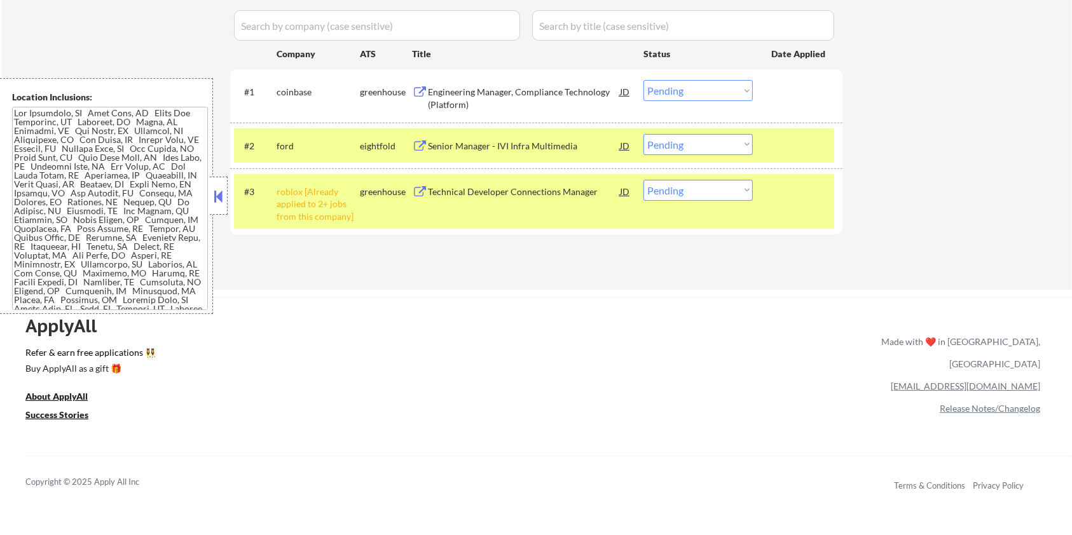
click at [456, 196] on div "Technical Developer Connections Manager" at bounding box center [524, 192] width 192 height 13
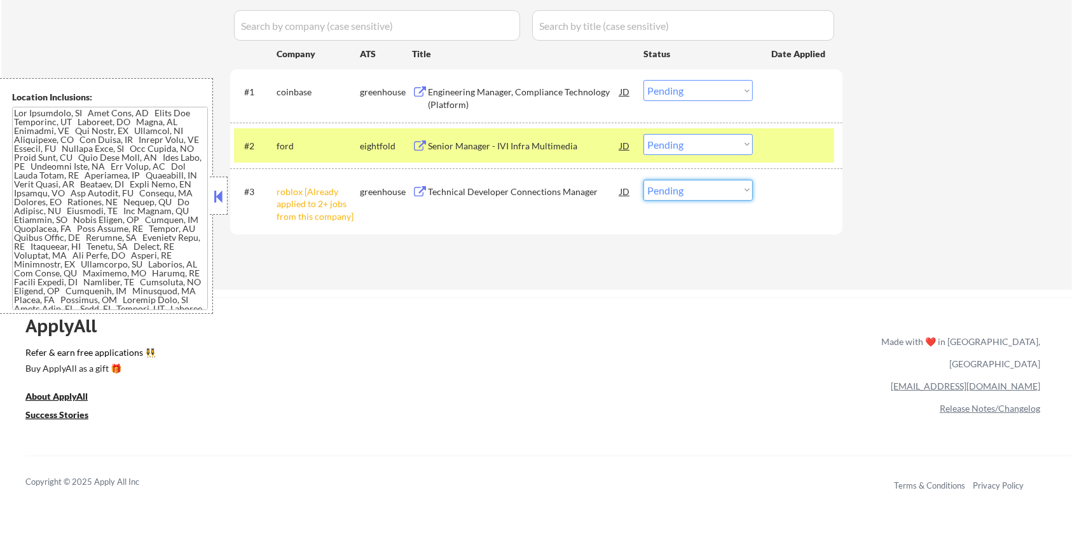
click at [732, 196] on select "Choose an option... Pending Applied Excluded (Questions) Excluded (Expired) Exc…" at bounding box center [697, 190] width 109 height 21
select select ""excluded__bad_match_""
click at [643, 180] on select "Choose an option... Pending Applied Excluded (Questions) Excluded (Expired) Exc…" at bounding box center [697, 190] width 109 height 21
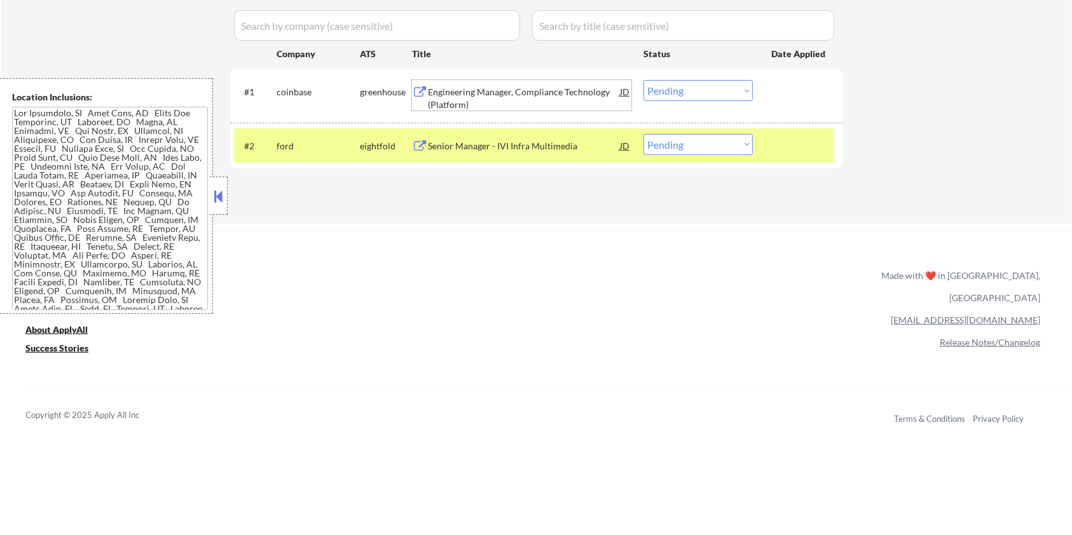
click at [480, 95] on div "Engineering Manager, Compliance Technology (Platform)" at bounding box center [524, 98] width 192 height 25
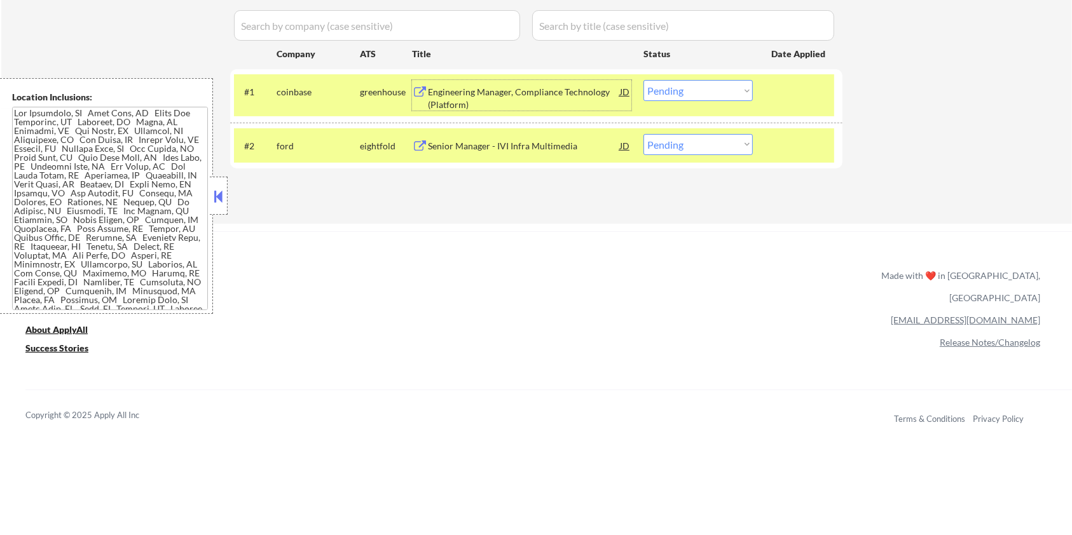
click at [727, 85] on select "Choose an option... Pending Applied Excluded (Questions) Excluded (Expired) Exc…" at bounding box center [697, 90] width 109 height 21
click at [643, 80] on select "Choose an option... Pending Applied Excluded (Questions) Excluded (Expired) Exc…" at bounding box center [697, 90] width 109 height 21
select select ""pending""
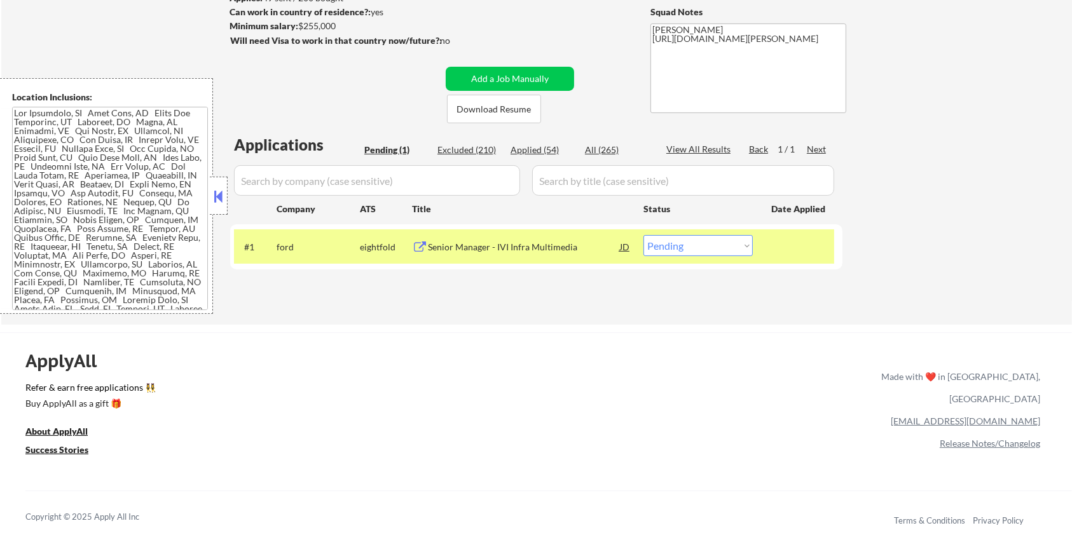
scroll to position [85, 0]
